Goal: Transaction & Acquisition: Book appointment/travel/reservation

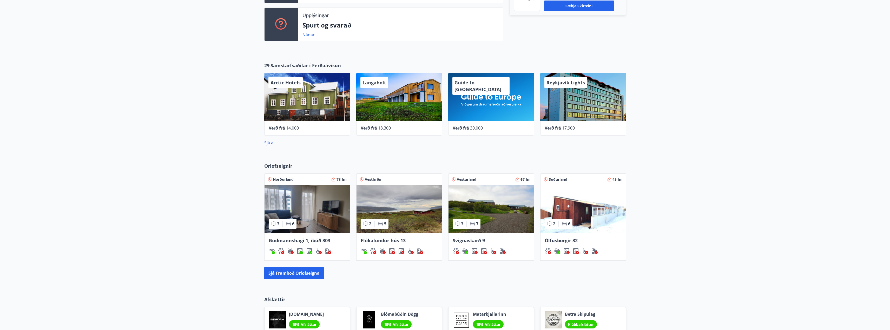
scroll to position [168, 0]
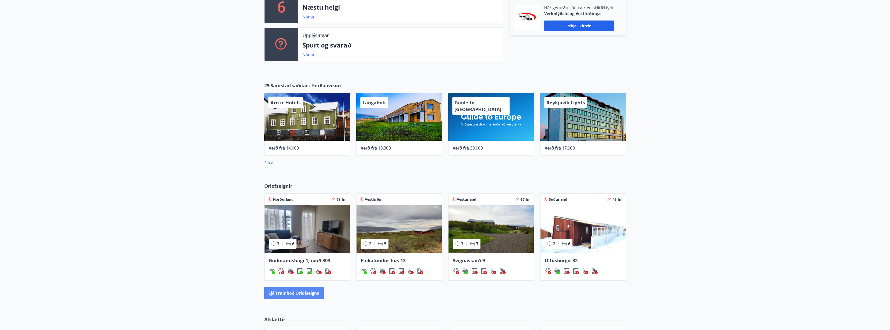
click at [296, 294] on button "Sjá framboð orlofseigna" at bounding box center [293, 293] width 59 height 12
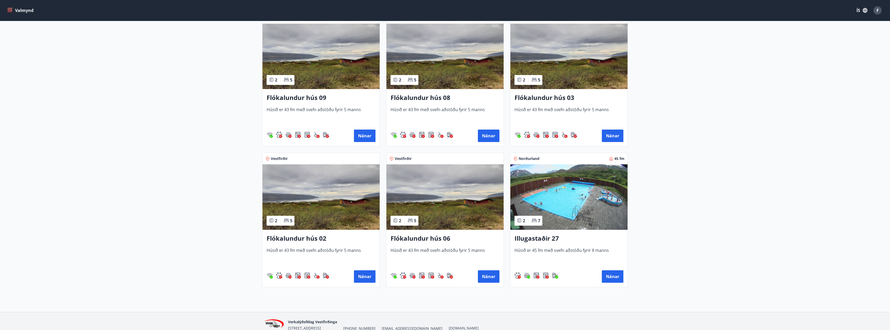
scroll to position [837, 0]
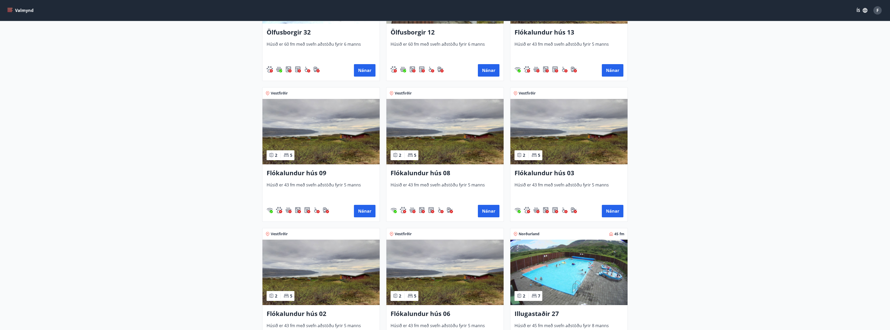
drag, startPoint x: 207, startPoint y: 161, endPoint x: 202, endPoint y: 125, distance: 36.1
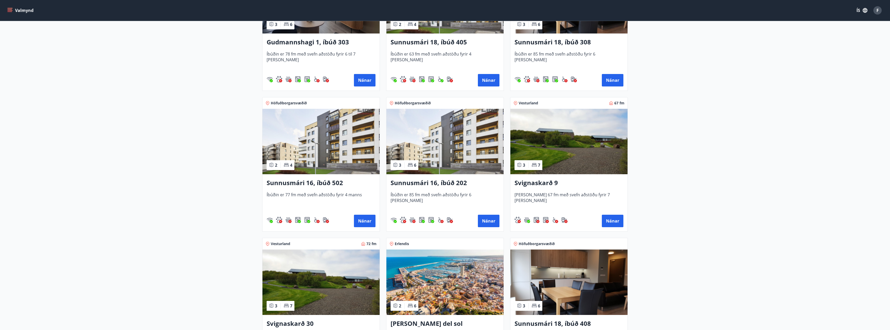
scroll to position [152, 0]
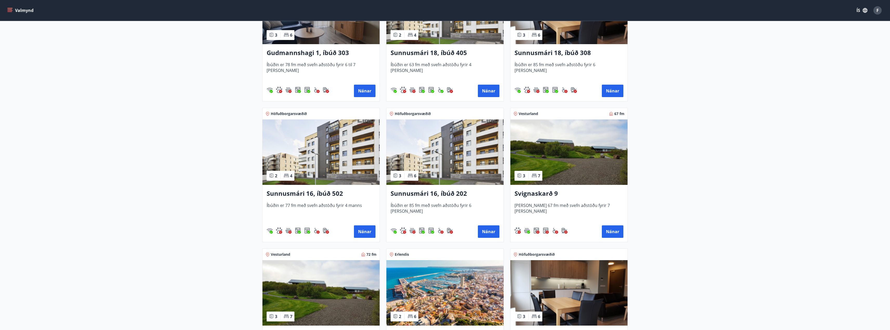
drag, startPoint x: 555, startPoint y: 193, endPoint x: 716, endPoint y: 214, distance: 162.9
click at [542, 192] on h3 "Svignaskarð 9" at bounding box center [568, 193] width 109 height 9
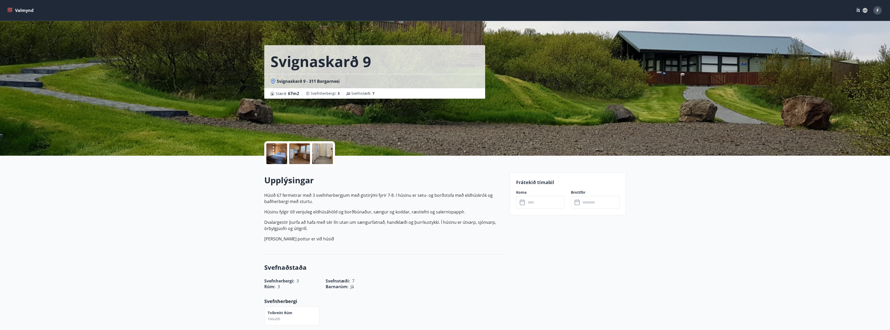
click at [545, 201] on input "text" at bounding box center [545, 202] width 39 height 13
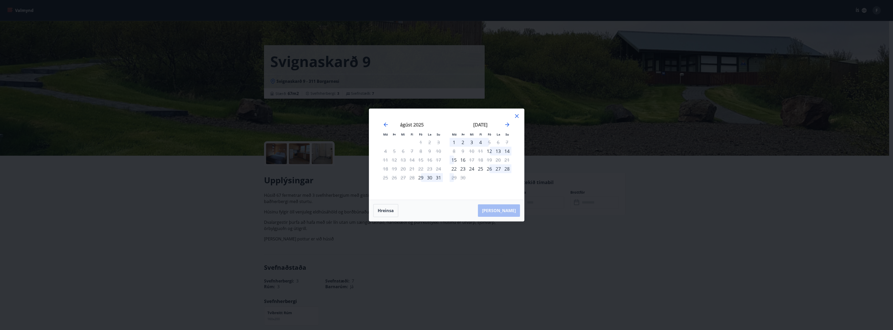
click at [490, 169] on div "26" at bounding box center [489, 168] width 9 height 9
click at [456, 179] on div "29" at bounding box center [454, 177] width 9 height 9
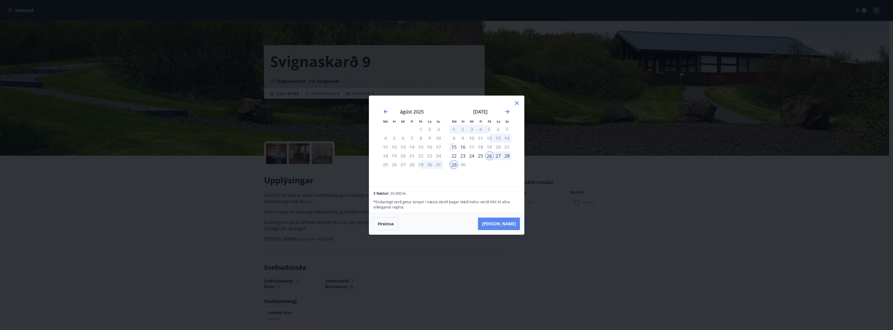
click at [506, 225] on button "[PERSON_NAME]" at bounding box center [499, 224] width 42 height 12
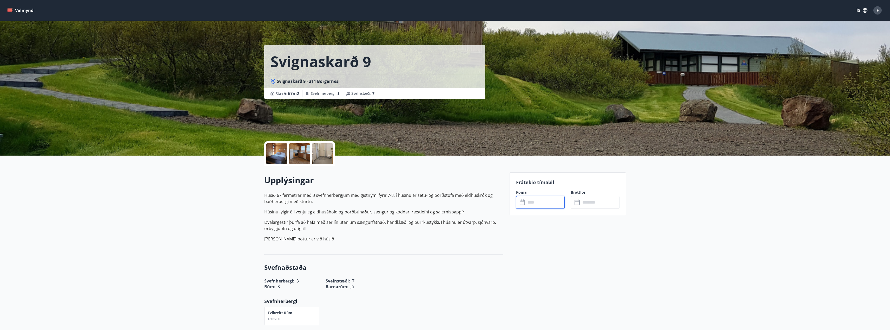
type input "******"
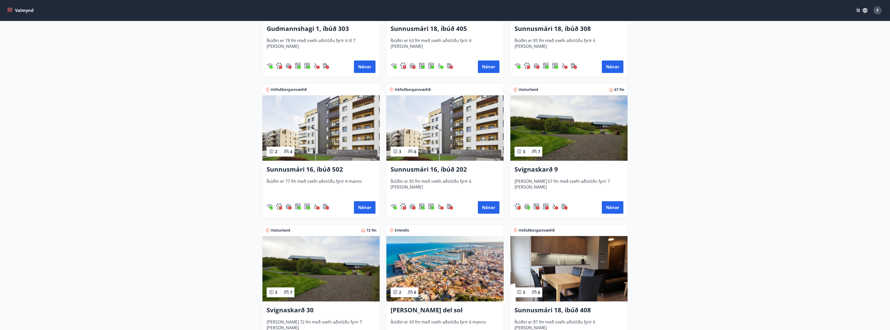
scroll to position [260, 0]
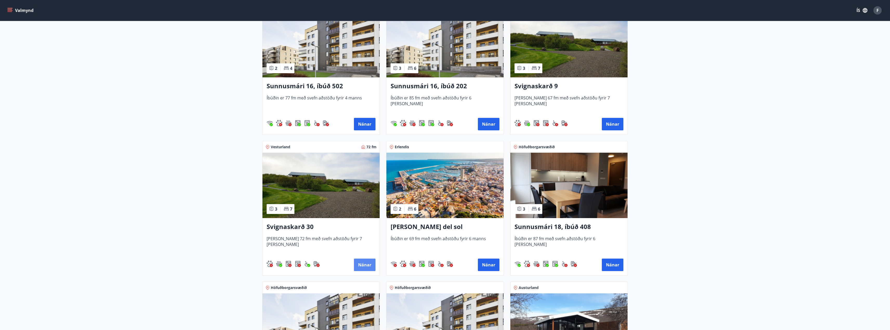
click at [368, 266] on button "Nánar" at bounding box center [365, 265] width 22 height 12
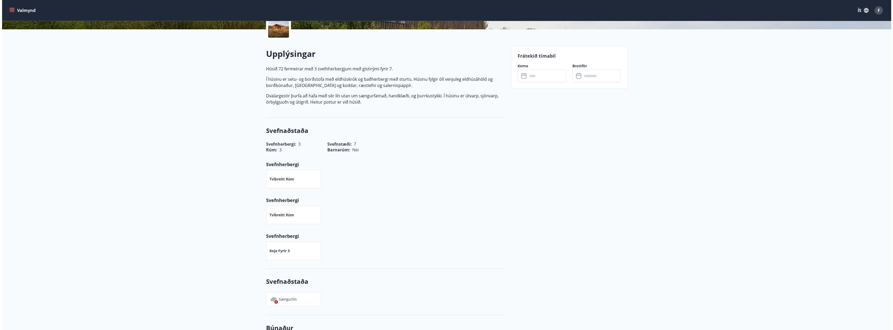
scroll to position [43, 0]
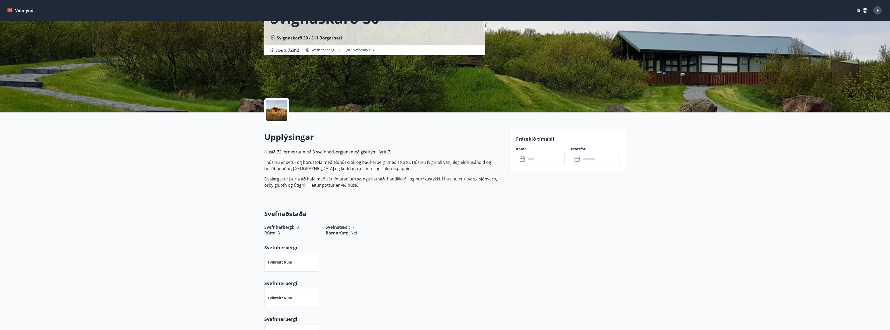
click at [544, 162] on input "text" at bounding box center [545, 159] width 39 height 13
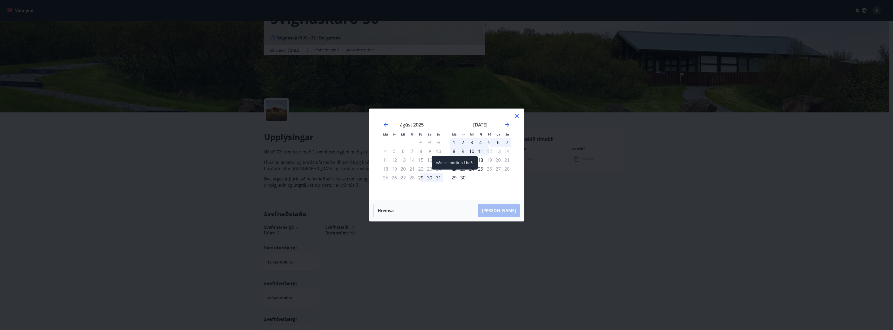
click at [456, 179] on div "29" at bounding box center [454, 177] width 9 height 9
click at [508, 127] on icon "Move forward to switch to the next month." at bounding box center [507, 125] width 6 height 6
click at [499, 141] on div "4" at bounding box center [498, 142] width 9 height 9
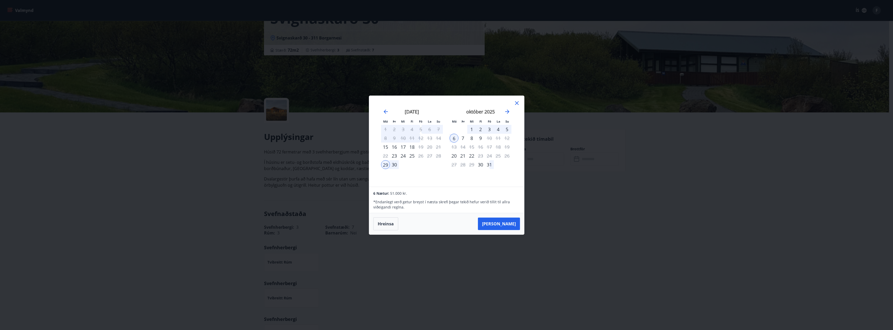
click at [489, 129] on div "3" at bounding box center [489, 129] width 9 height 9
click at [386, 164] on div "29" at bounding box center [385, 164] width 9 height 9
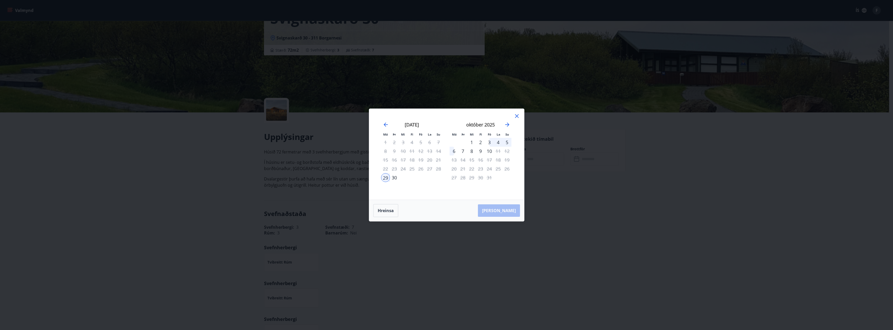
click at [489, 143] on div "3" at bounding box center [489, 142] width 9 height 9
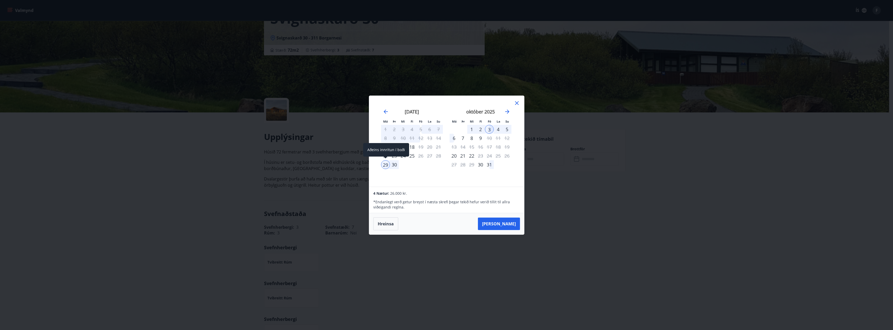
click at [386, 166] on div "29" at bounding box center [385, 164] width 9 height 9
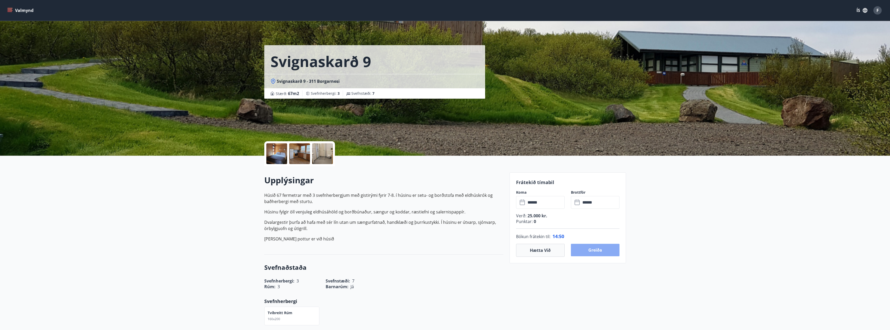
click at [583, 252] on button "Greiða" at bounding box center [595, 250] width 49 height 12
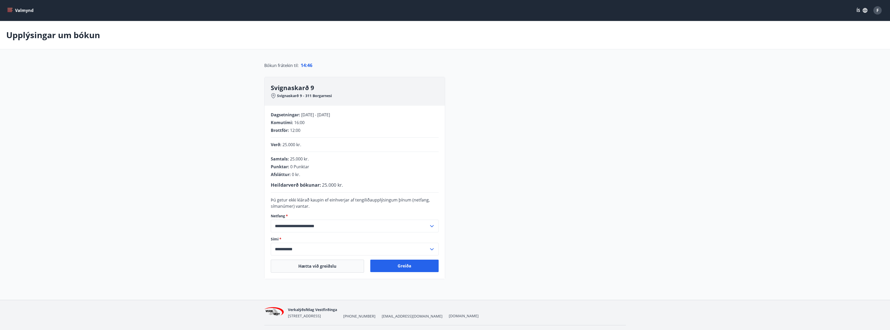
drag, startPoint x: 305, startPoint y: 117, endPoint x: 348, endPoint y: 116, distance: 43.4
click at [348, 116] on div "Dagsetningar : 26.09.2025 - 29.09.2025" at bounding box center [355, 115] width 168 height 6
click at [319, 138] on div "**********" at bounding box center [354, 192] width 180 height 173
click at [408, 267] on button "Greiða" at bounding box center [404, 266] width 68 height 12
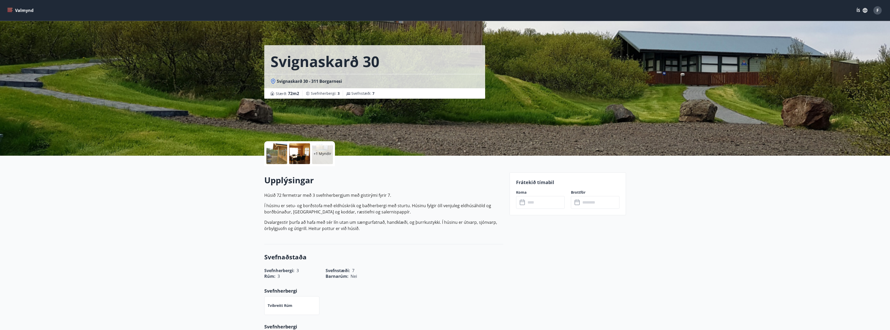
click at [541, 203] on input "text" at bounding box center [545, 202] width 39 height 13
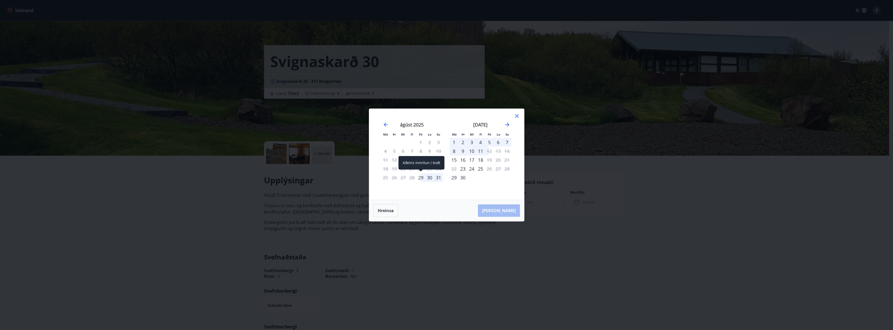
click at [420, 177] on div "29" at bounding box center [421, 177] width 9 height 9
click at [509, 124] on icon "Move forward to switch to the next month." at bounding box center [507, 125] width 6 height 6
click at [385, 178] on div "29" at bounding box center [385, 177] width 9 height 9
click at [524, 114] on div "Má Þr Mi Fi Fö La Su Má Þr Mi Fi Fö La Su ágúst 2025 1 2 3 4 5 6 7 8 9 10 11 12…" at bounding box center [447, 165] width 156 height 113
click at [516, 114] on icon at bounding box center [517, 116] width 6 height 6
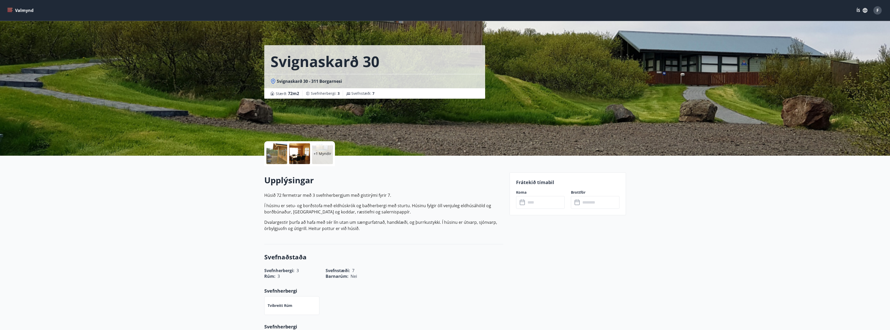
drag, startPoint x: 509, startPoint y: 174, endPoint x: 261, endPoint y: 186, distance: 249.1
click at [547, 206] on input "text" at bounding box center [545, 202] width 39 height 13
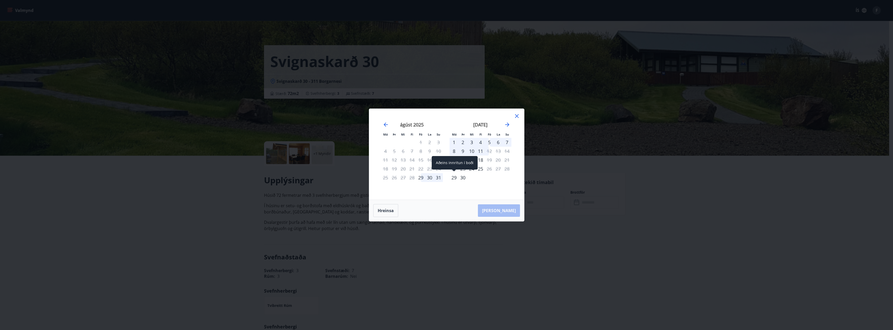
click at [456, 180] on div "29" at bounding box center [454, 177] width 9 height 9
click at [508, 125] on icon "Move forward to switch to the next month." at bounding box center [507, 125] width 6 height 6
click at [492, 141] on div "3" at bounding box center [489, 142] width 9 height 9
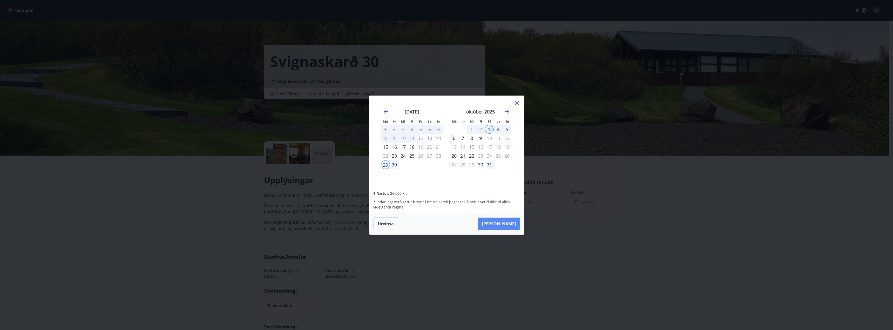
click at [506, 225] on button "Taka Frá" at bounding box center [499, 224] width 42 height 12
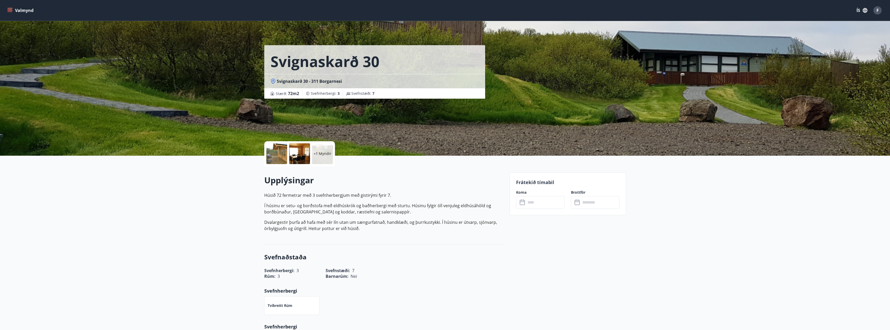
type input "******"
click at [584, 204] on input "******" at bounding box center [600, 202] width 39 height 13
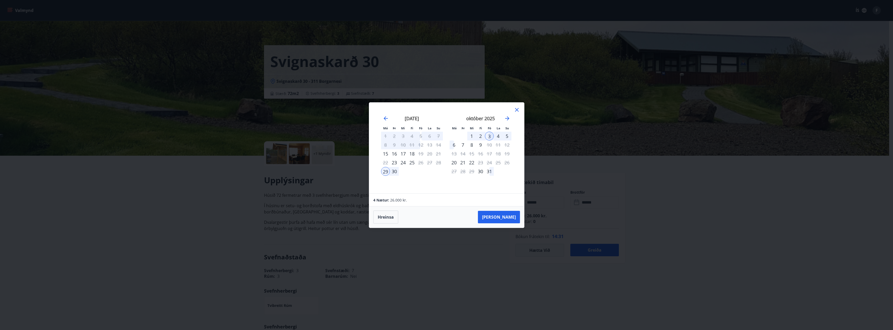
click at [516, 112] on icon at bounding box center [517, 110] width 6 height 6
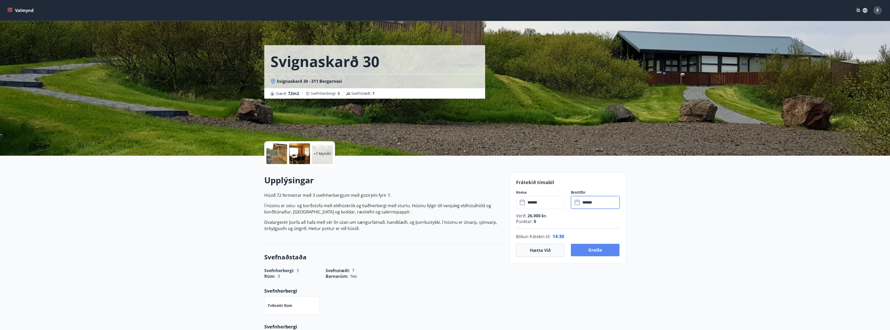
click at [600, 252] on button "Greiða" at bounding box center [595, 250] width 49 height 12
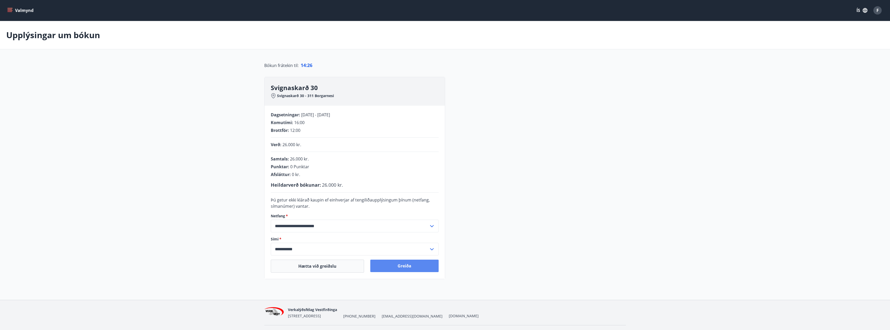
click at [393, 269] on button "Greiða" at bounding box center [404, 266] width 68 height 12
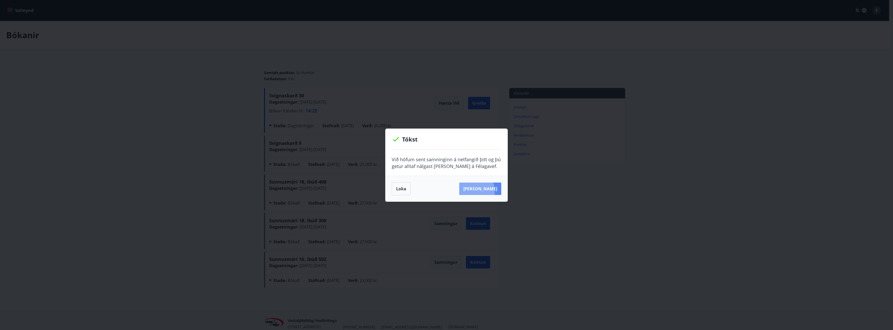
click at [479, 191] on button "[PERSON_NAME]" at bounding box center [480, 189] width 42 height 12
click at [475, 193] on button "[PERSON_NAME]" at bounding box center [480, 189] width 42 height 12
click at [395, 187] on button "Loka" at bounding box center [401, 188] width 19 height 13
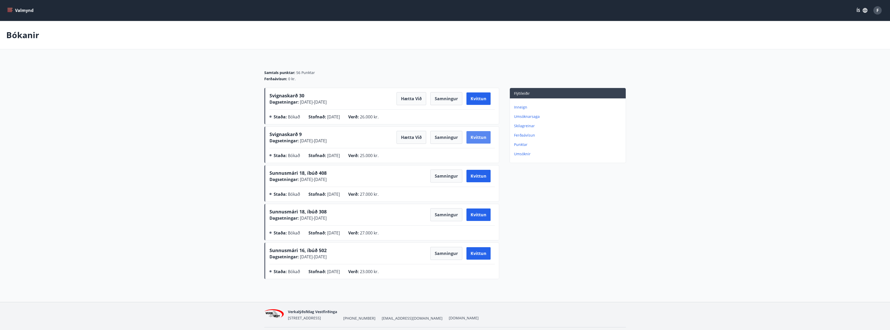
click at [482, 138] on button "Kvittun" at bounding box center [478, 137] width 24 height 12
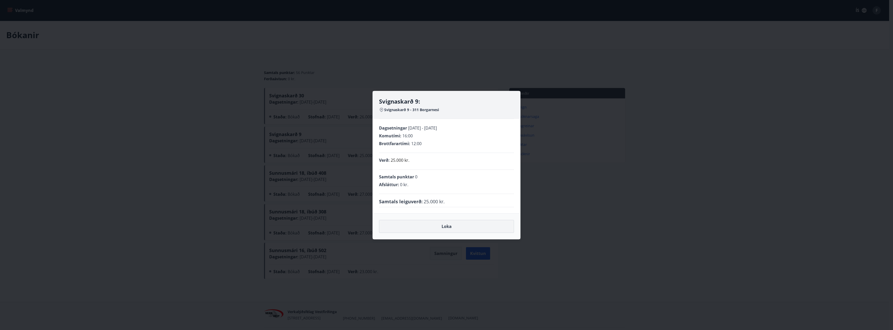
click at [486, 229] on button "Loka" at bounding box center [446, 226] width 135 height 13
